Goal: Task Accomplishment & Management: Manage account settings

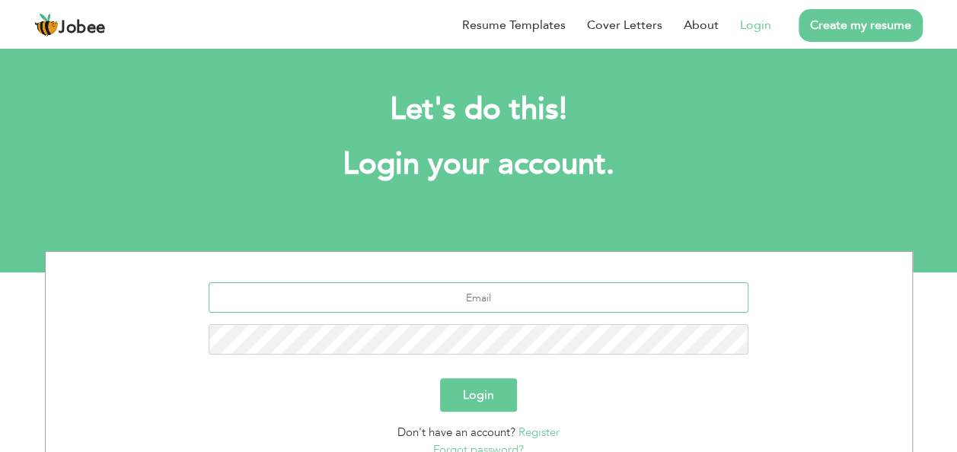
click at [499, 294] on input "text" at bounding box center [479, 297] width 540 height 30
type input "[EMAIL_ADDRESS][DOMAIN_NAME]"
click at [815, 339] on div "razaalirana@hotmail.com" at bounding box center [478, 324] width 843 height 84
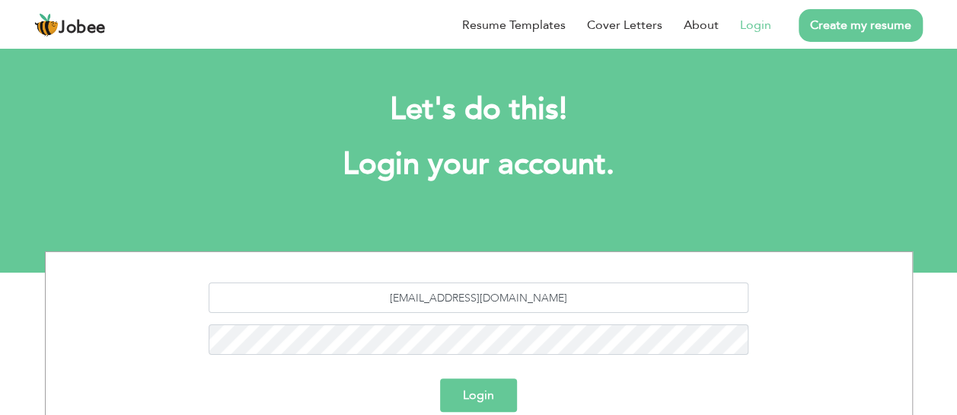
click at [455, 397] on button "Login" at bounding box center [478, 394] width 77 height 33
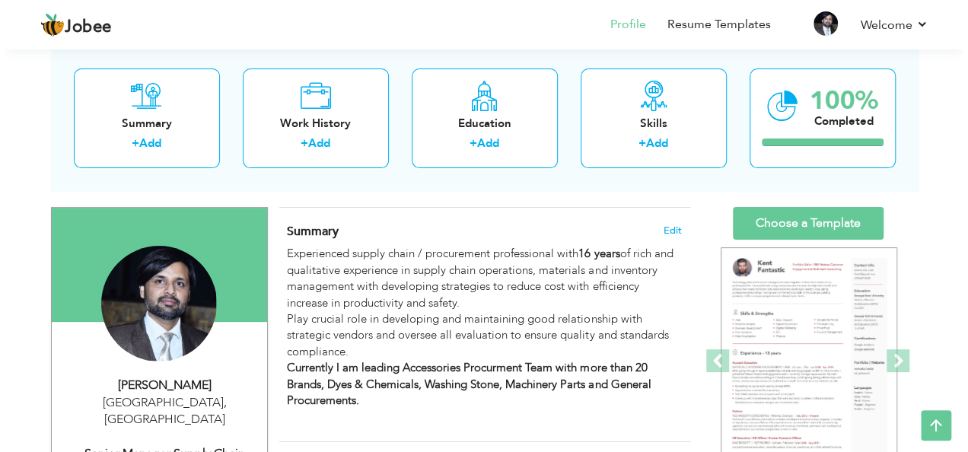
scroll to position [79, 0]
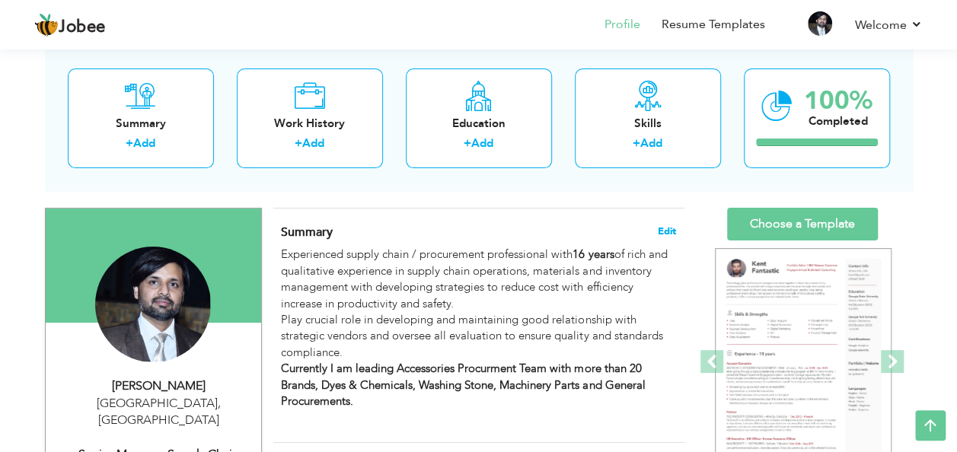
click at [667, 231] on span "Edit" at bounding box center [667, 231] width 18 height 11
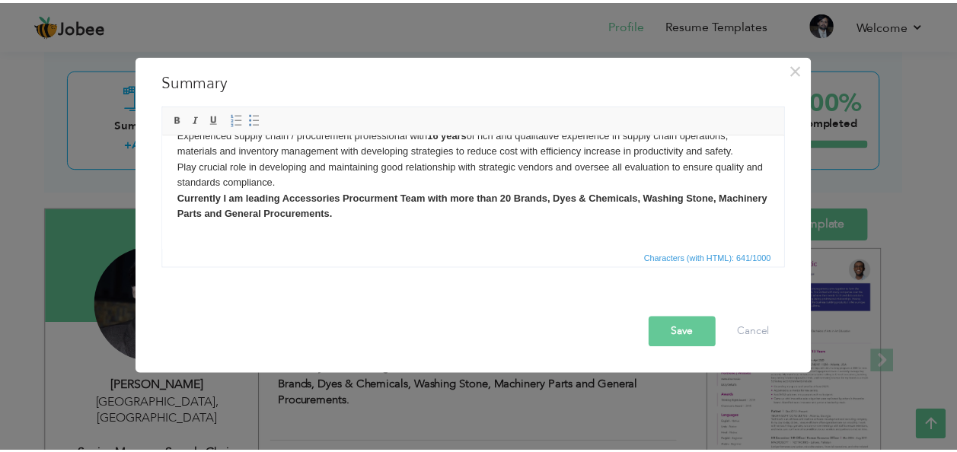
scroll to position [0, 0]
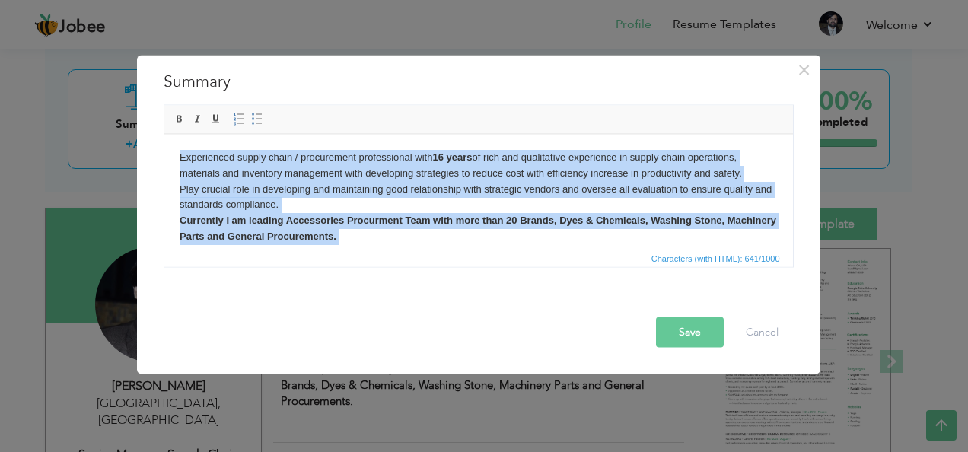
click at [381, 212] on body "Experienced supply chain / procurement professional with 16 years of rich and q…" at bounding box center [478, 204] width 598 height 111
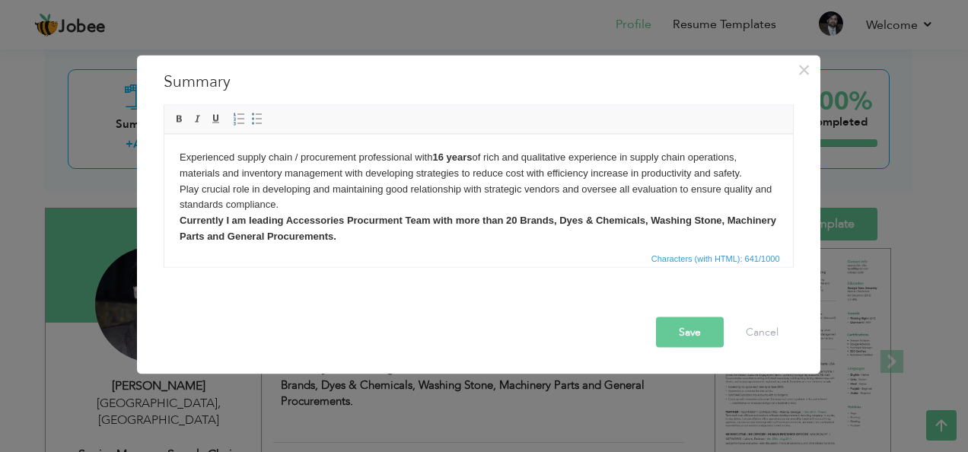
click at [402, 231] on body "Experienced supply chain / procurement professional with 16 years of rich and q…" at bounding box center [478, 204] width 598 height 111
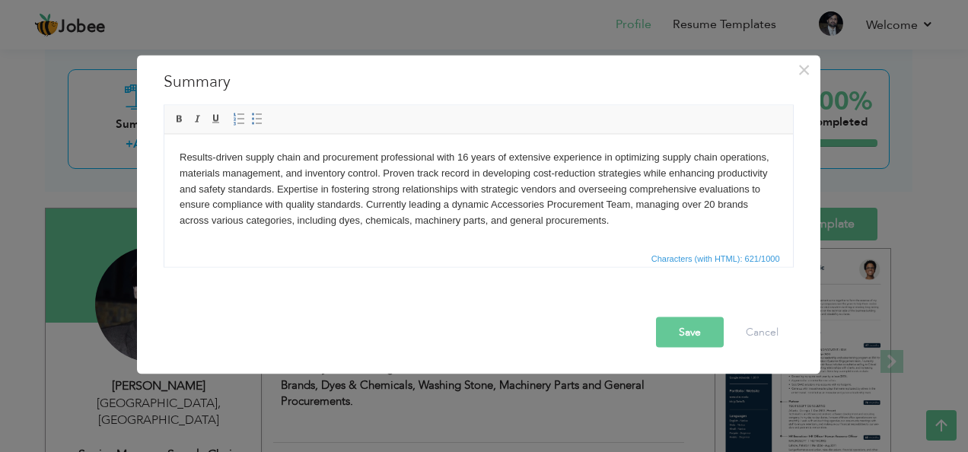
click at [688, 328] on button "Save" at bounding box center [690, 332] width 68 height 30
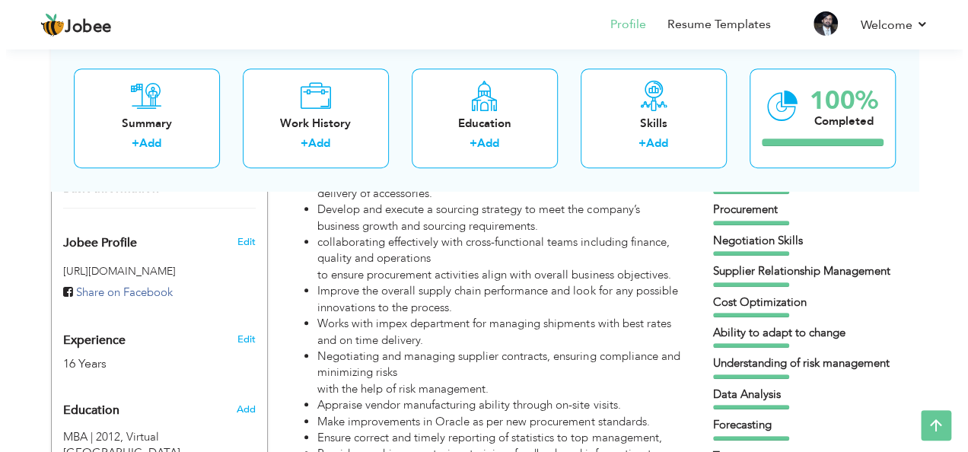
scroll to position [486, 0]
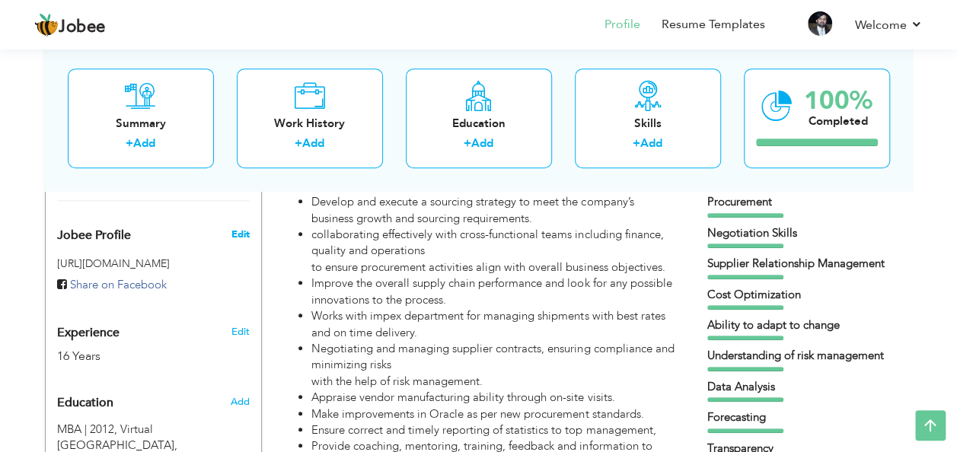
click at [245, 228] on span "Edit" at bounding box center [240, 235] width 18 height 14
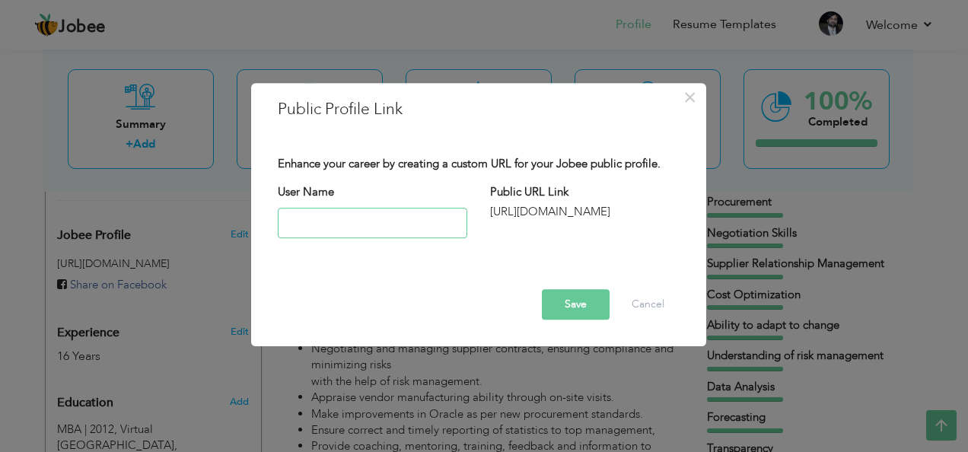
paste input "[URL][DOMAIN_NAME]"
click at [569, 309] on button "Save" at bounding box center [576, 304] width 68 height 30
click at [364, 225] on input "[URL][DOMAIN_NAME]" at bounding box center [373, 223] width 190 height 30
type input "razaalirana"
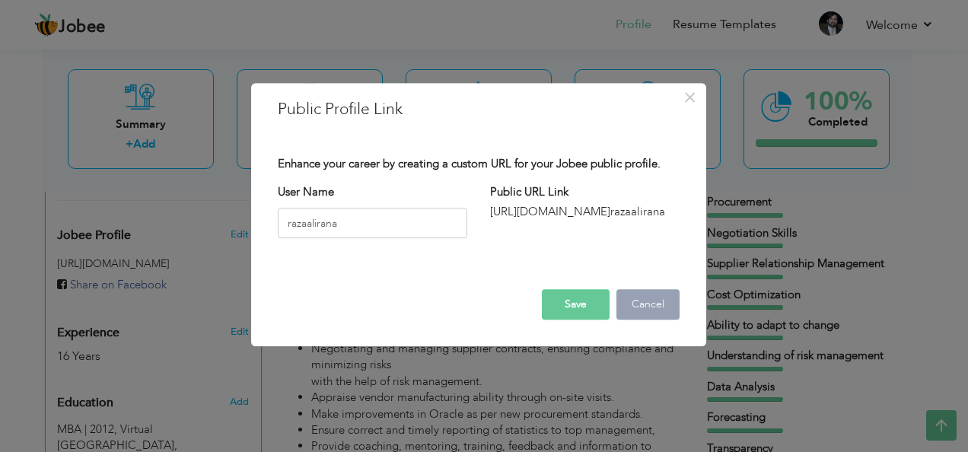
click at [653, 304] on button "Cancel" at bounding box center [647, 304] width 63 height 30
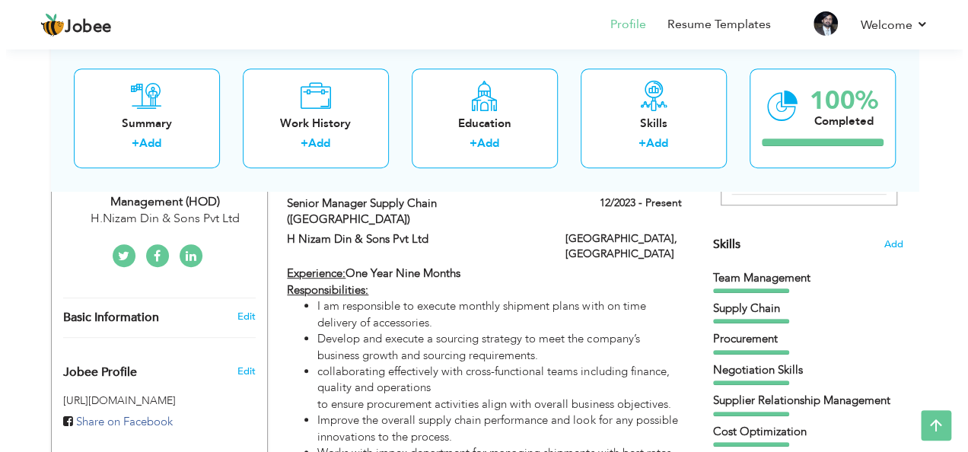
scroll to position [299, 0]
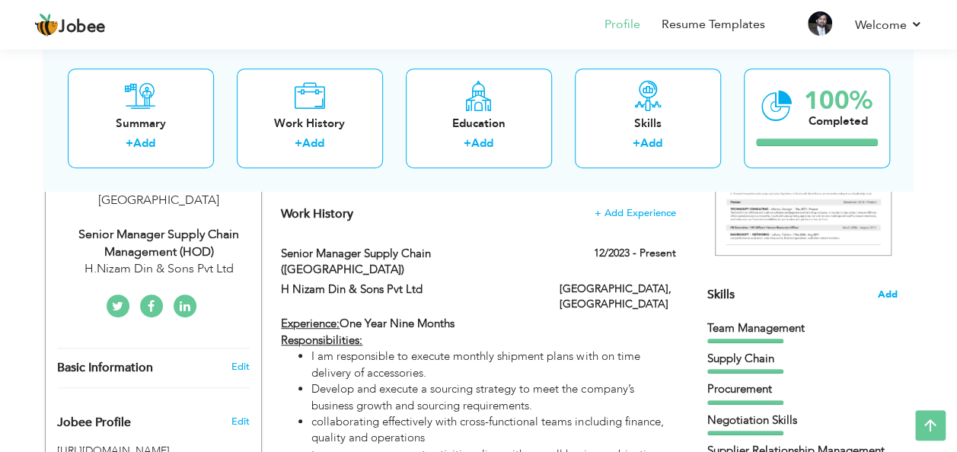
click at [888, 295] on span "Add" at bounding box center [887, 295] width 20 height 14
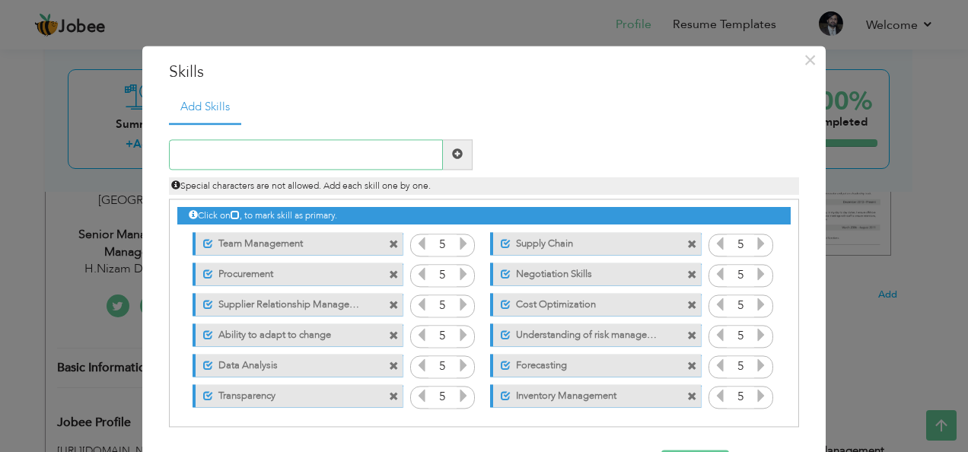
scroll to position [55, 0]
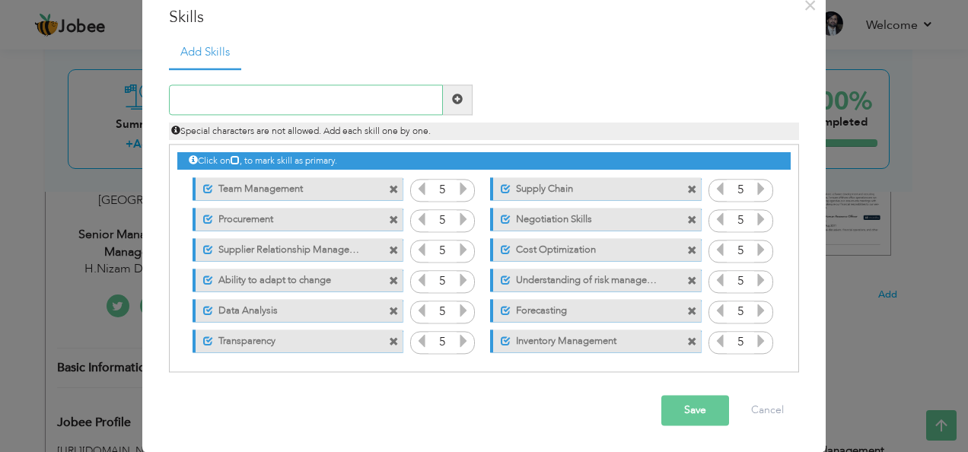
paste input "Strategic planning"
type input "Strategic planning"
click at [457, 104] on span at bounding box center [458, 99] width 30 height 30
click at [269, 96] on input "text" at bounding box center [306, 99] width 274 height 30
paste input "Cross-functional collaboration"
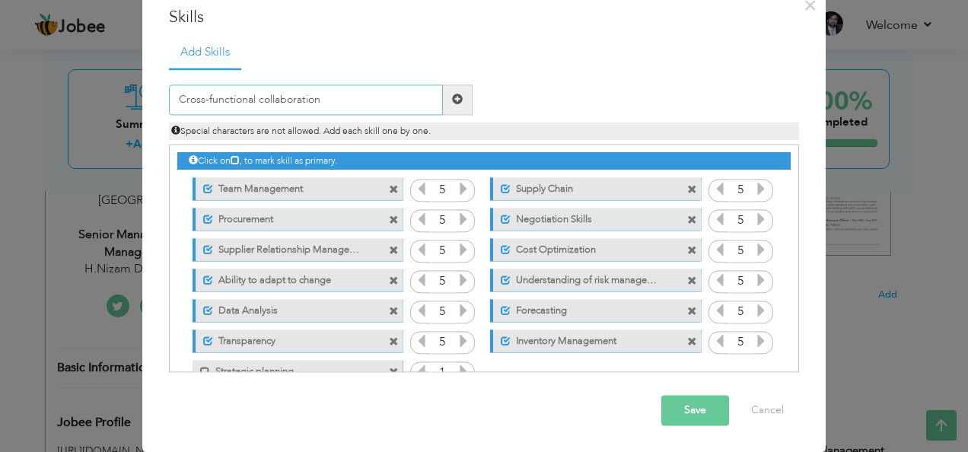
type input "Cross-functional collaboration"
click at [462, 100] on span at bounding box center [458, 99] width 30 height 30
click at [358, 90] on input "text" at bounding box center [306, 99] width 274 height 30
paste input "Data analytics"
type input "Data analytics"
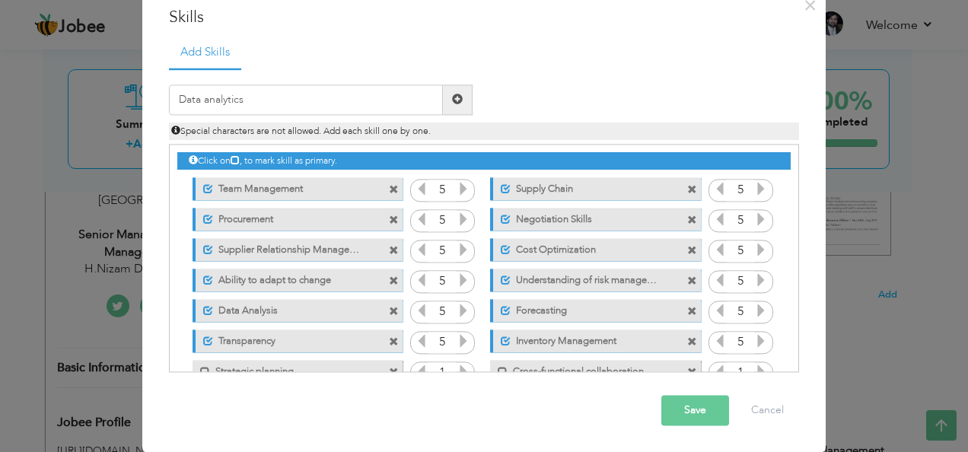
click at [458, 108] on span at bounding box center [458, 99] width 30 height 30
click at [397, 108] on input "text" at bounding box center [306, 99] width 274 height 30
paste input "Reporting management"
type input "Reporting management"
click at [454, 102] on span at bounding box center [457, 99] width 11 height 11
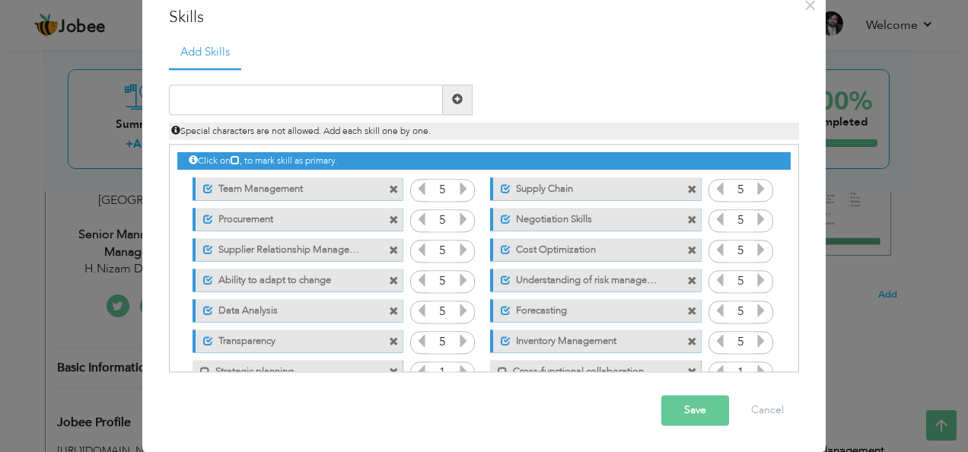
scroll to position [64, 0]
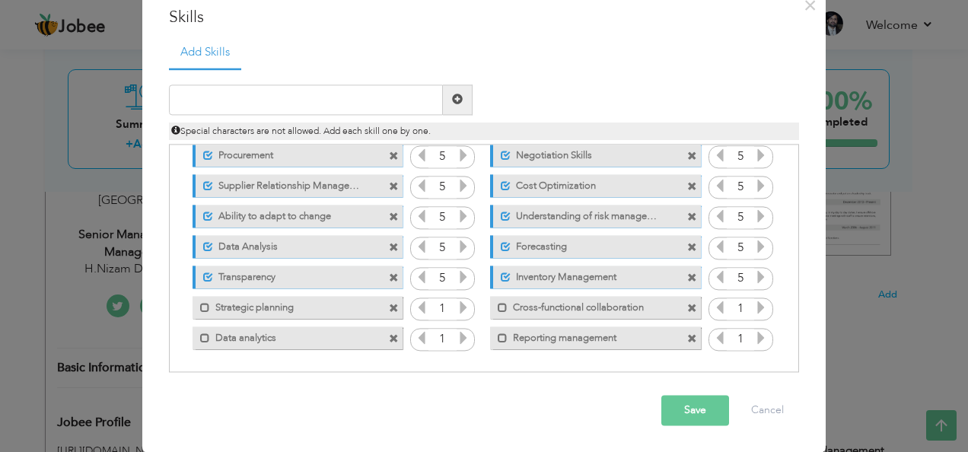
click at [391, 338] on span at bounding box center [394, 340] width 10 height 10
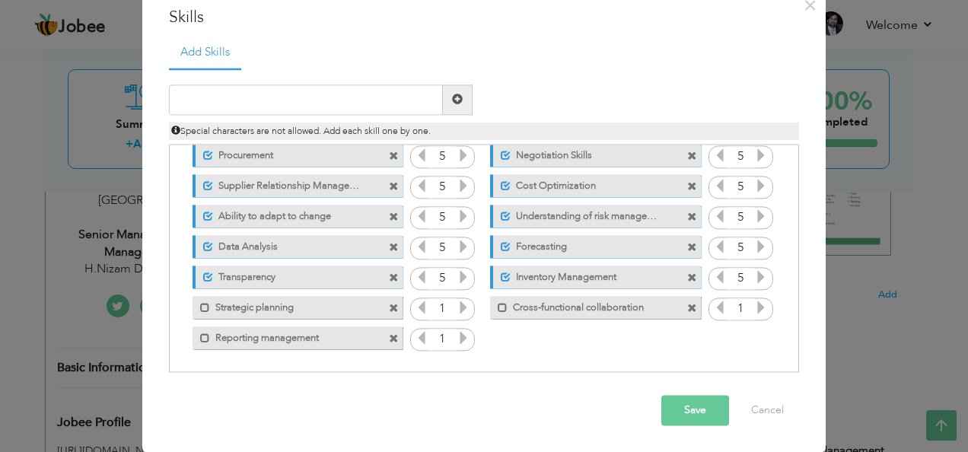
click at [457, 310] on icon at bounding box center [464, 308] width 14 height 14
click at [200, 307] on span at bounding box center [205, 309] width 10 height 10
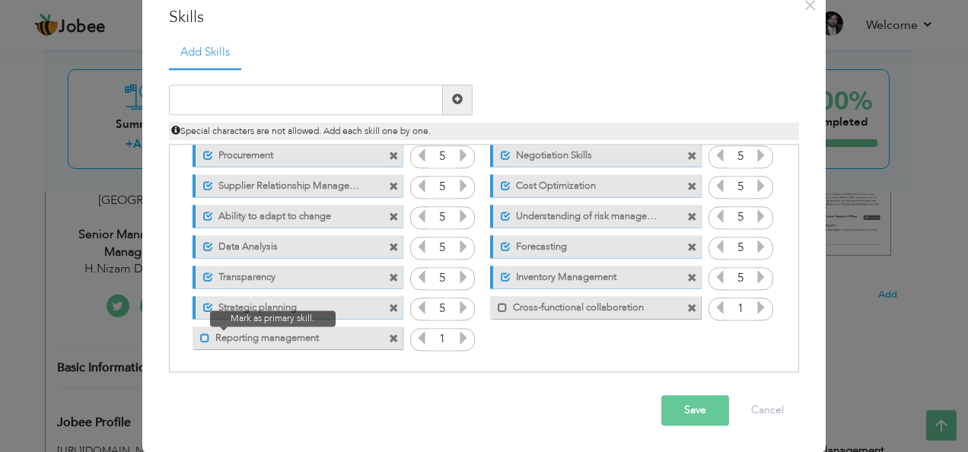
click at [200, 339] on span at bounding box center [205, 339] width 10 height 10
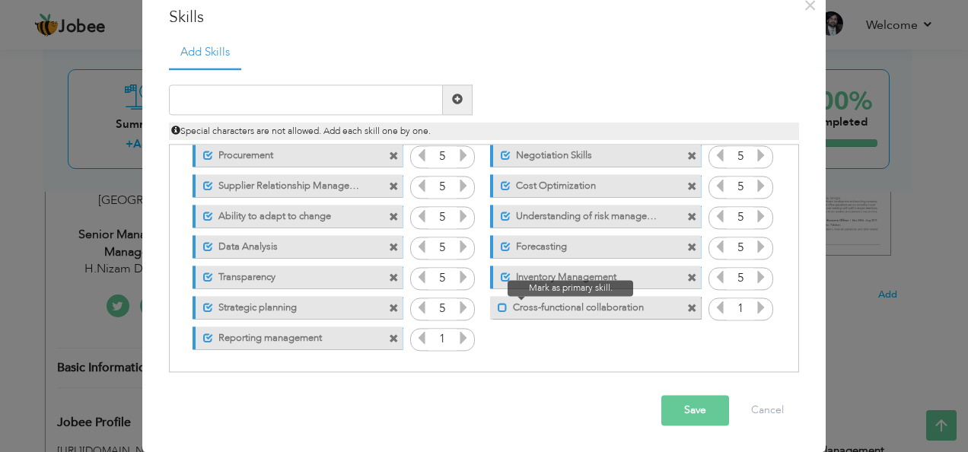
click at [498, 306] on span at bounding box center [503, 309] width 10 height 10
click at [754, 305] on icon at bounding box center [761, 308] width 14 height 14
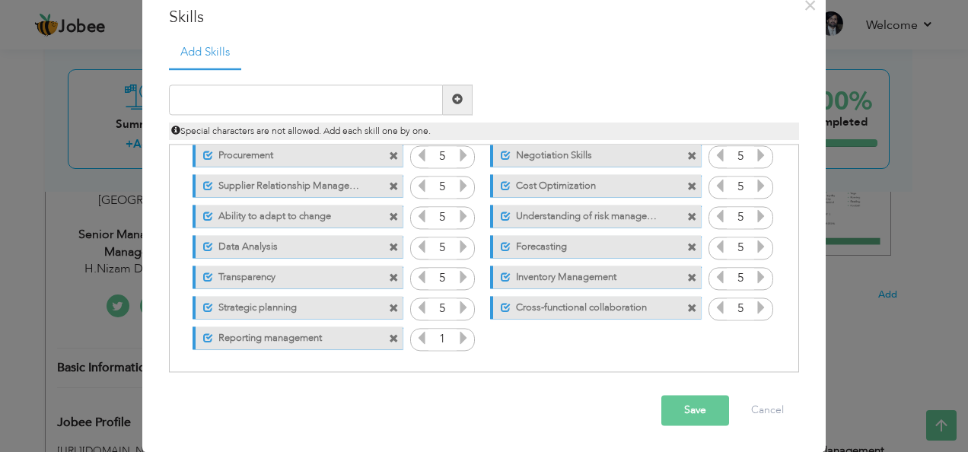
click at [457, 339] on icon at bounding box center [464, 338] width 14 height 14
click at [678, 406] on button "Save" at bounding box center [695, 410] width 68 height 30
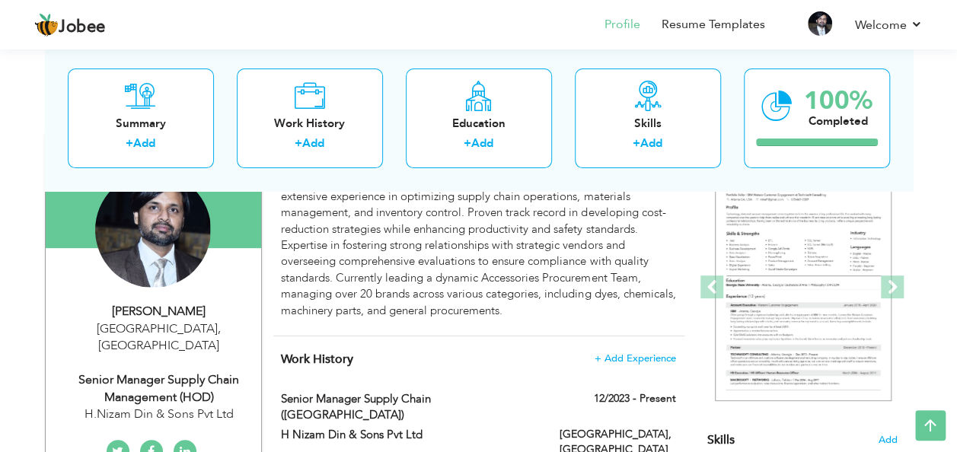
scroll to position [205, 0]
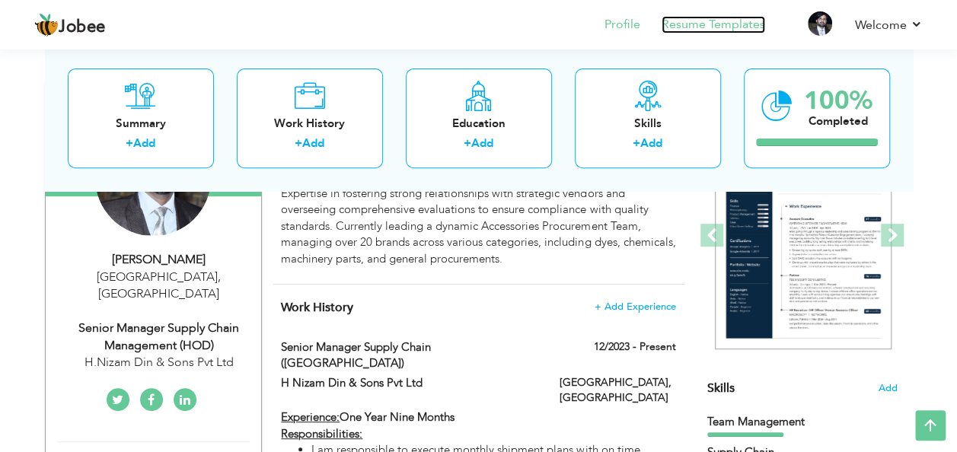
click at [717, 23] on link "Resume Templates" at bounding box center [713, 25] width 104 height 18
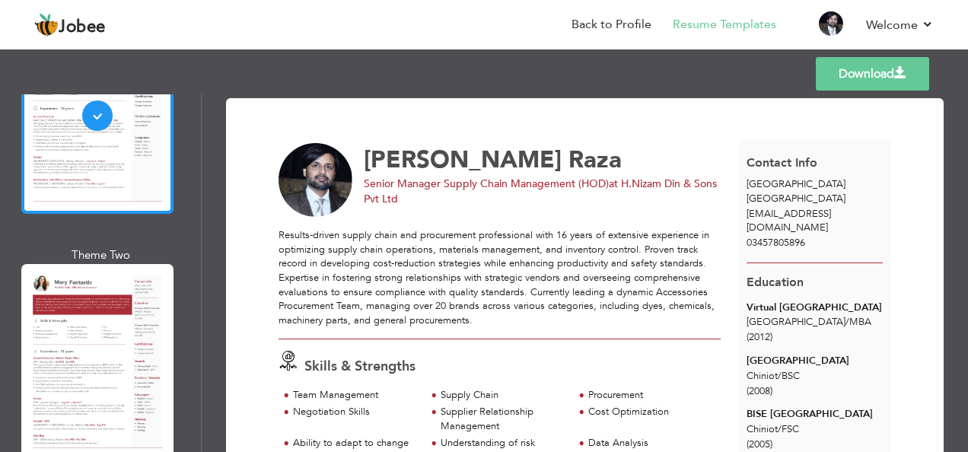
scroll to position [196, 0]
